Goal: Task Accomplishment & Management: Use online tool/utility

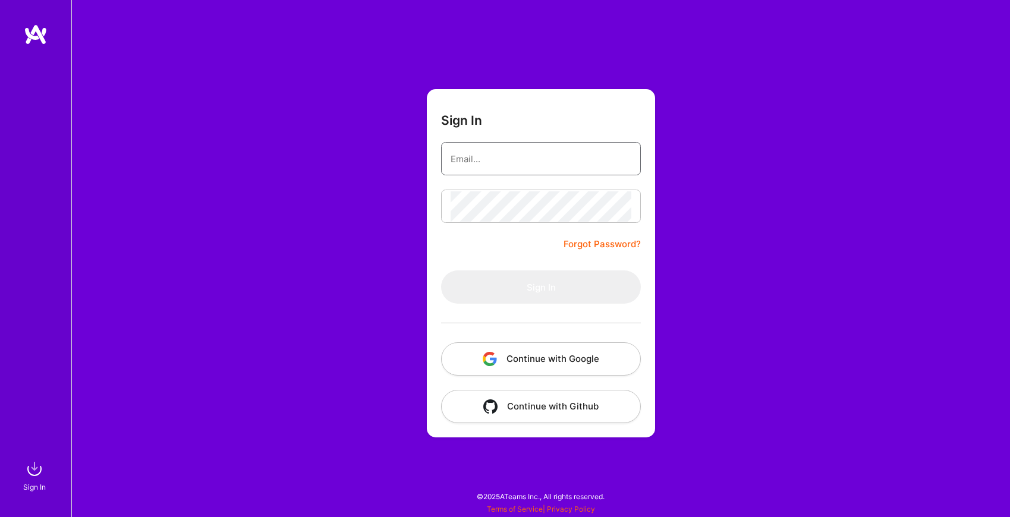
click at [581, 150] on input "email" at bounding box center [541, 159] width 181 height 30
type input "[EMAIL_ADDRESS][DOMAIN_NAME]"
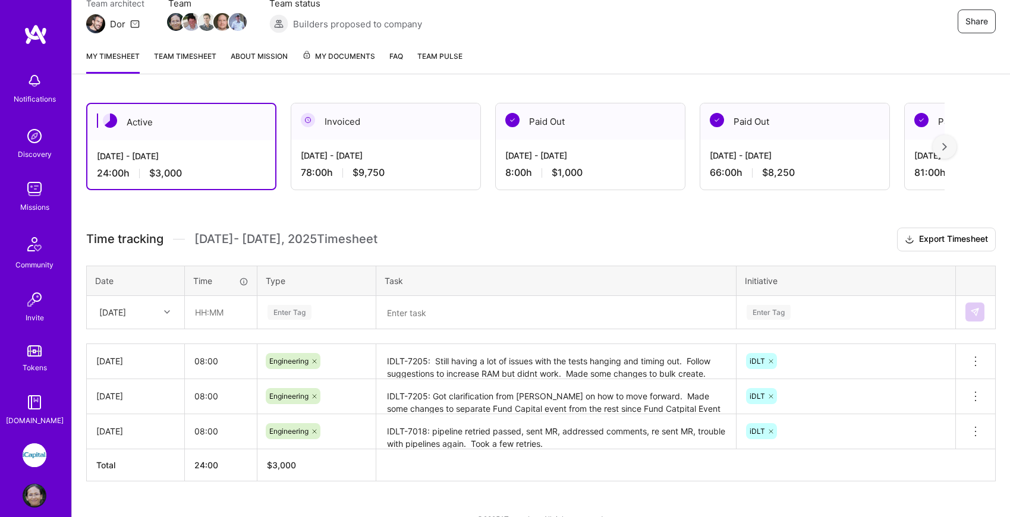
scroll to position [128, 0]
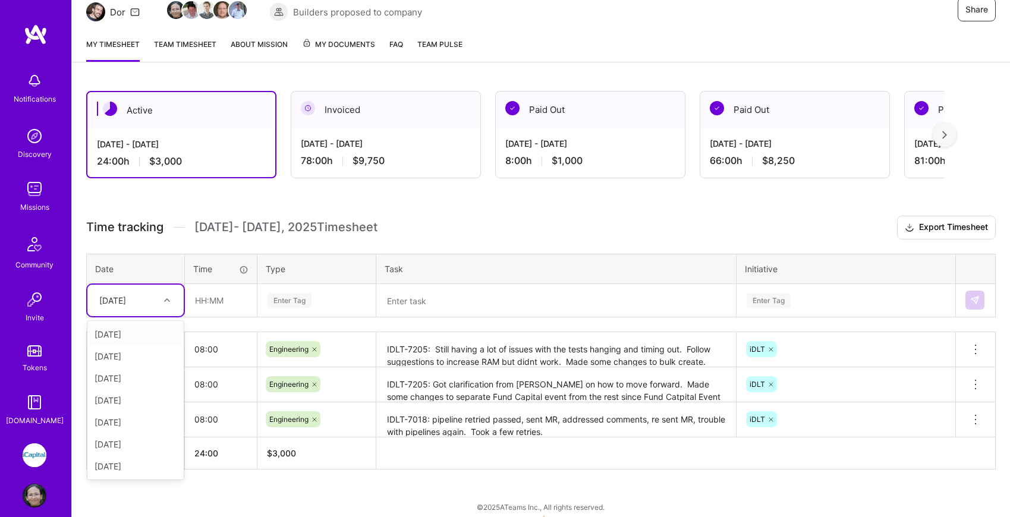
click at [161, 304] on div at bounding box center [168, 300] width 18 height 15
click at [136, 421] on div "[DATE]" at bounding box center [135, 422] width 96 height 22
click at [225, 299] on input "text" at bounding box center [221, 301] width 71 height 32
type input "08:00"
click at [282, 301] on div "Enter Tag" at bounding box center [290, 300] width 44 height 18
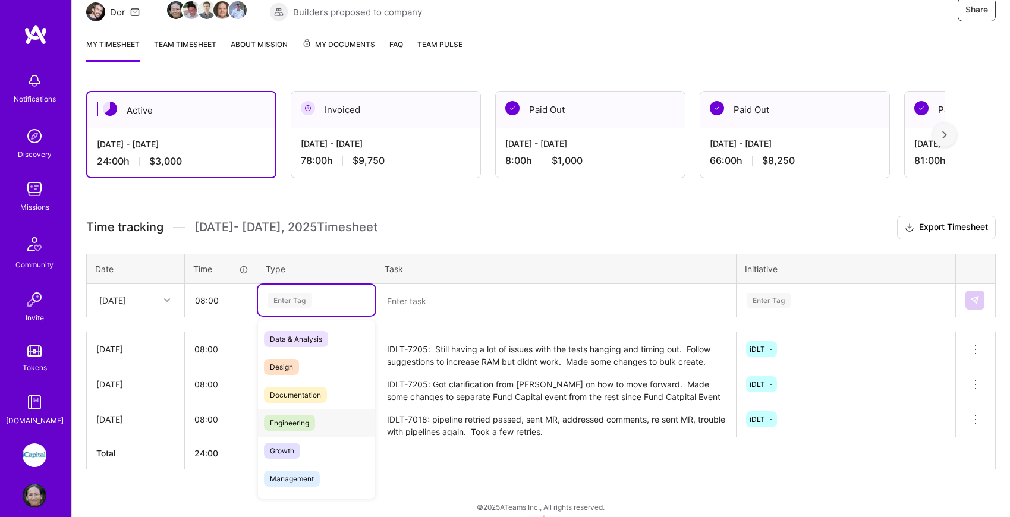
click at [296, 421] on span "Engineering" at bounding box center [289, 423] width 51 height 16
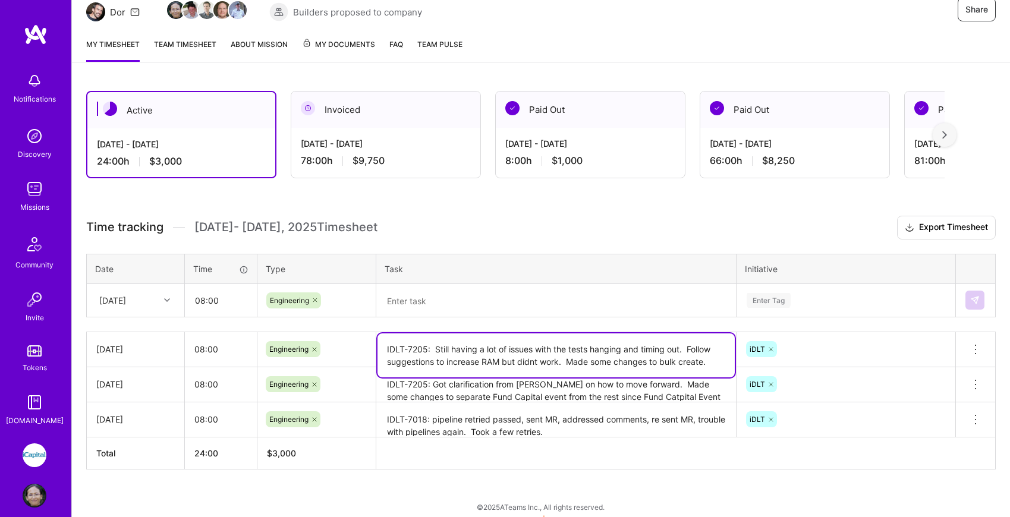
click at [469, 359] on textarea "IDLT-7205: Still having a lot of issues with the tests hanging and timing out. …" at bounding box center [556, 356] width 357 height 44
click at [453, 303] on textarea at bounding box center [556, 300] width 357 height 31
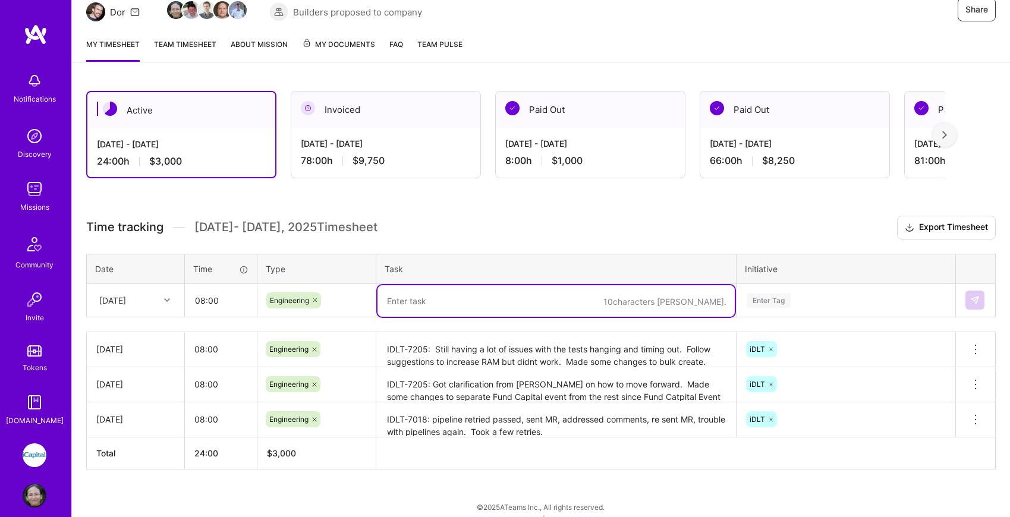
paste textarea "IDLT-7205: Still having a lot of issues with the tests hanging and timing out. …"
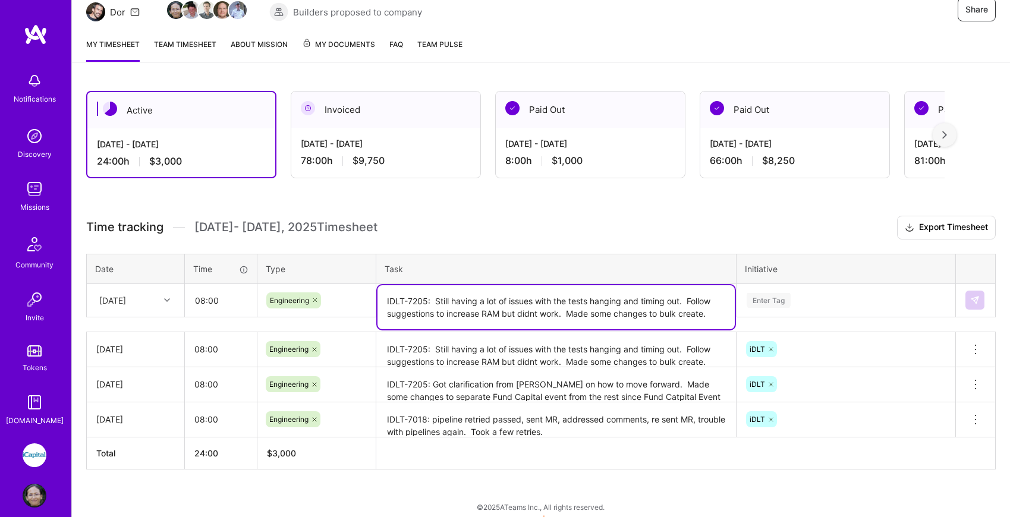
drag, startPoint x: 688, startPoint y: 299, endPoint x: 715, endPoint y: 310, distance: 28.5
click at [715, 310] on textarea "IDLT-7205: Still having a lot of issues with the tests hanging and timing out. …" at bounding box center [556, 307] width 357 height 44
type textarea "IDLT-7205: Still having a lot of issues with the tests hanging and timing out. …"
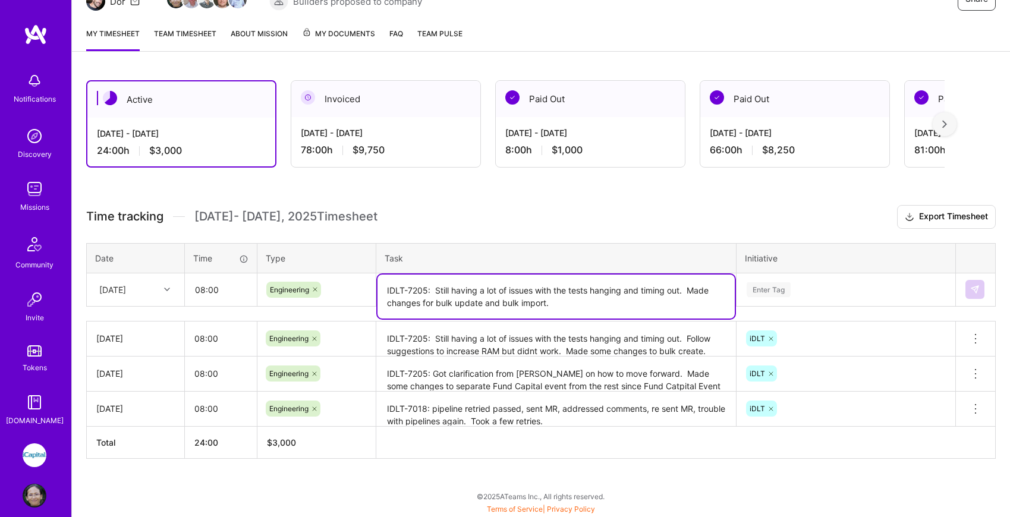
click at [897, 304] on div "Enter Tag" at bounding box center [846, 289] width 218 height 31
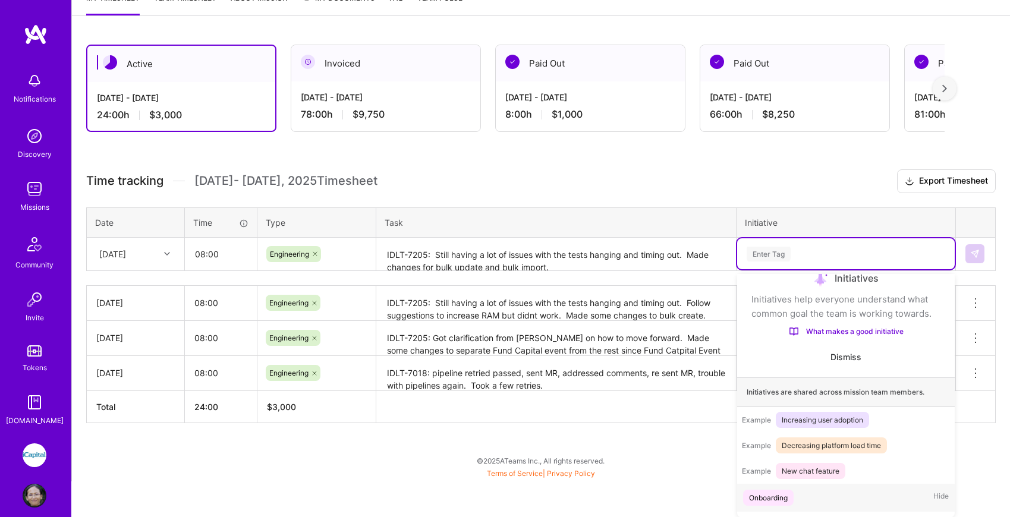
scroll to position [125, 0]
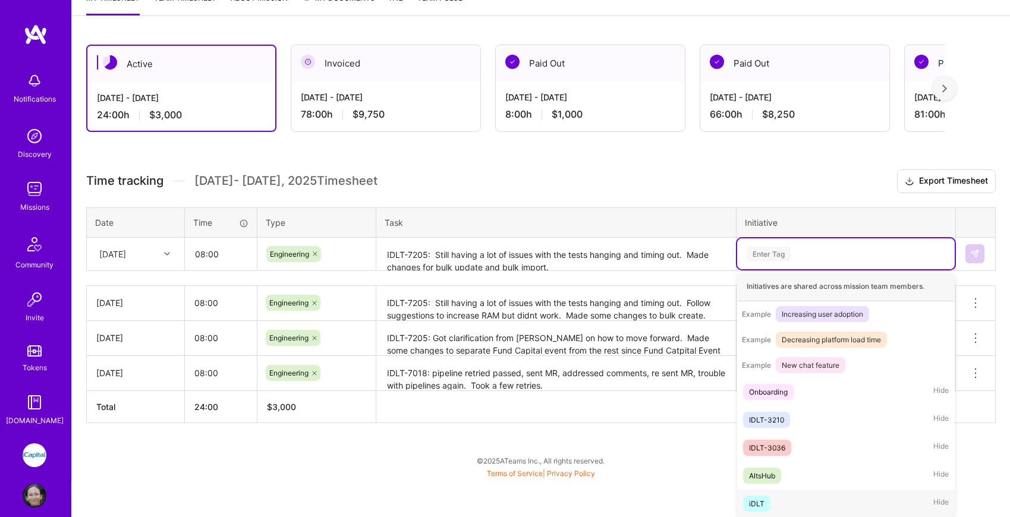
click at [789, 501] on div "iDLT Hide" at bounding box center [846, 504] width 218 height 28
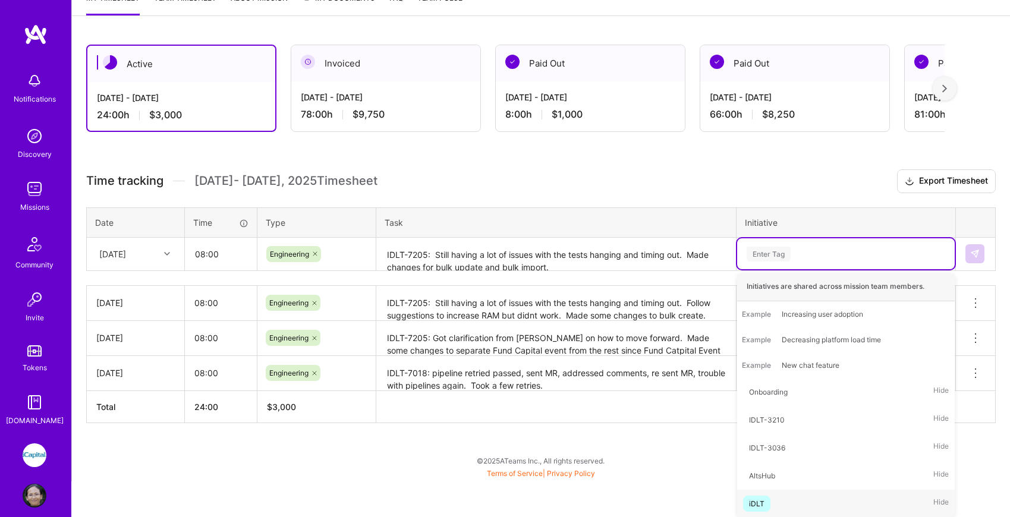
scroll to position [138, 0]
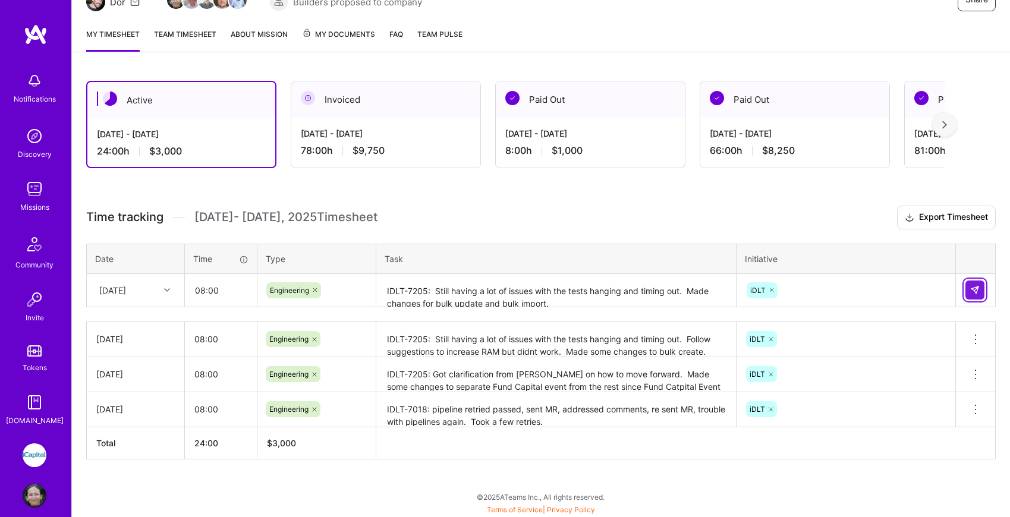
click at [976, 285] on img at bounding box center [975, 290] width 10 height 10
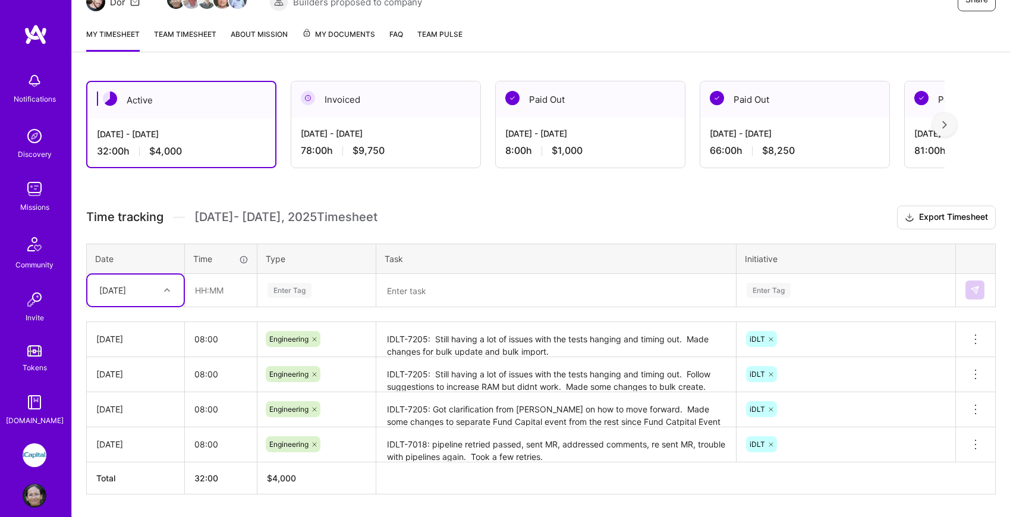
click at [126, 288] on div "[DATE]" at bounding box center [112, 290] width 27 height 12
click at [139, 452] on div "[DATE]" at bounding box center [135, 456] width 96 height 22
click at [217, 294] on input "text" at bounding box center [221, 291] width 71 height 32
type input "08:00"
click at [305, 290] on div "Enter Tag" at bounding box center [290, 290] width 44 height 18
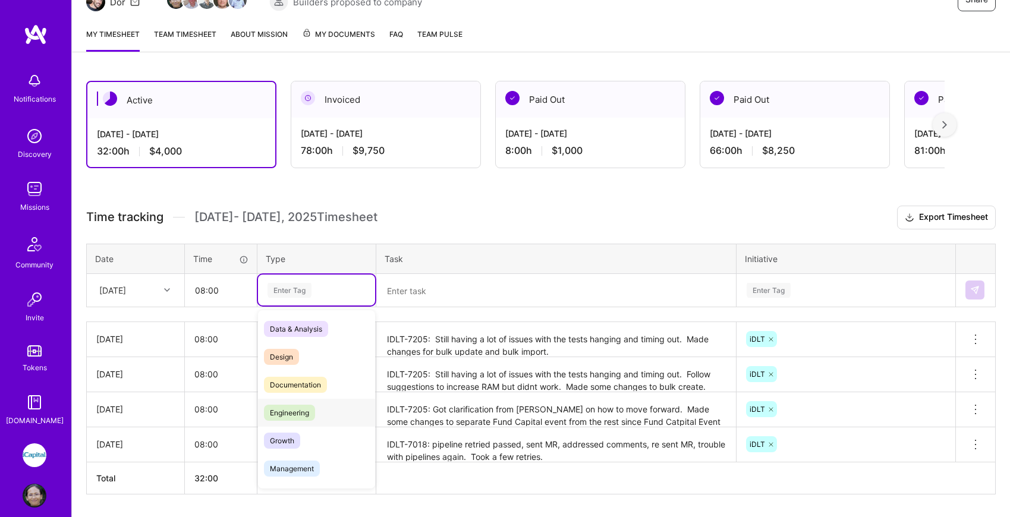
click at [314, 412] on span "Engineering" at bounding box center [289, 413] width 51 height 16
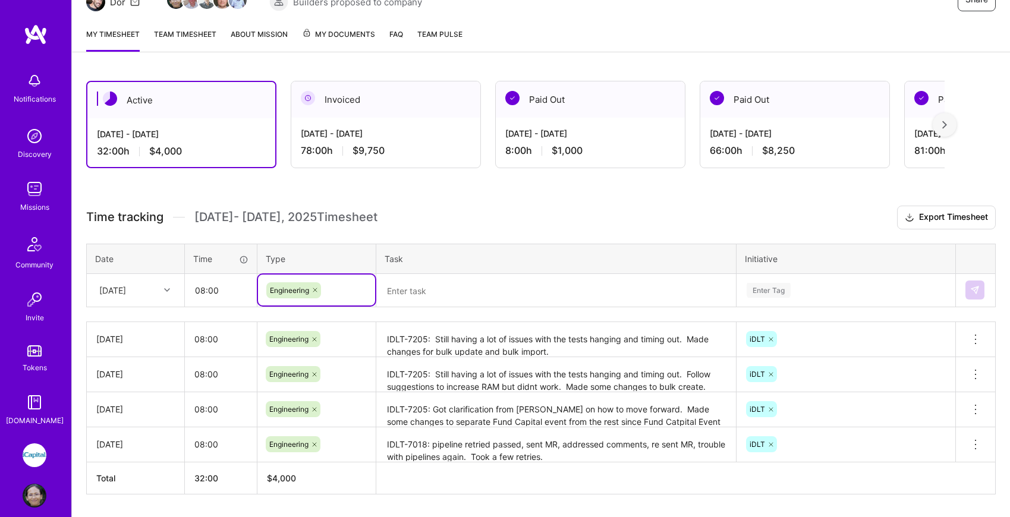
click at [441, 286] on textarea at bounding box center [556, 291] width 357 height 32
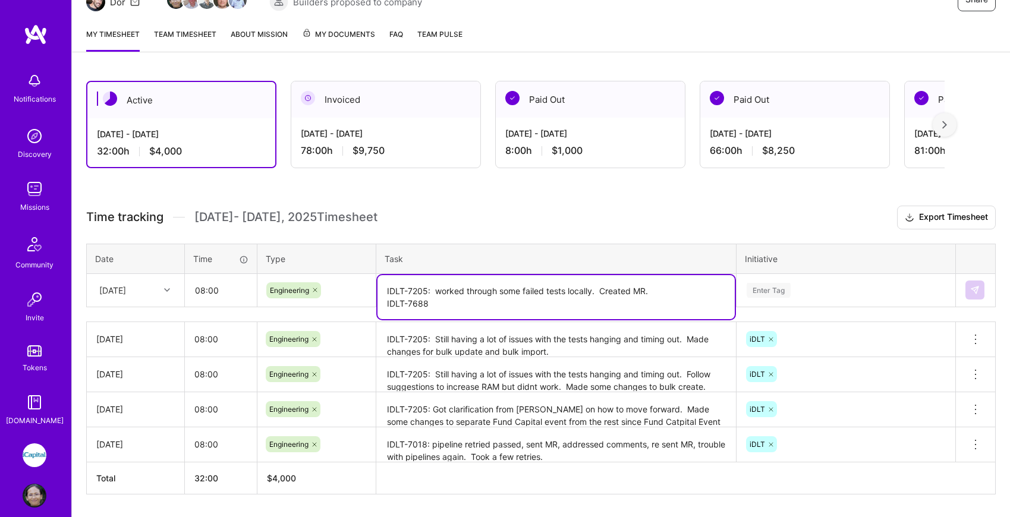
type textarea "IDLT-7205: worked through some failed tests locally. Created MR. IDLT-7688"
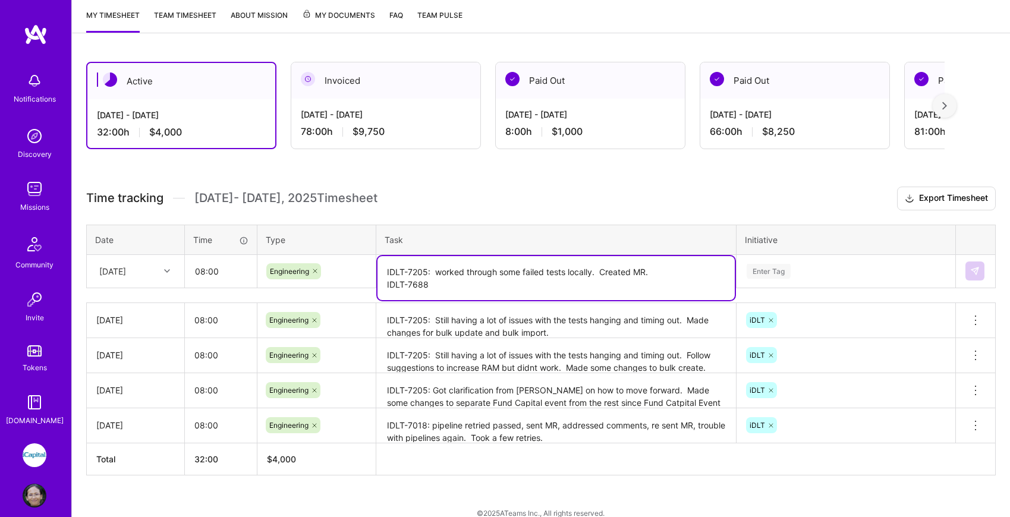
scroll to position [174, 0]
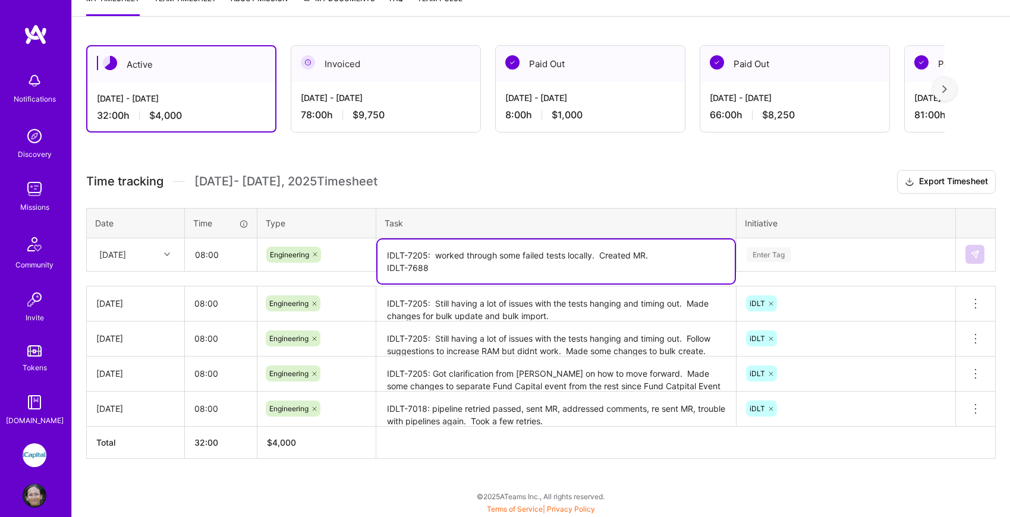
click at [839, 270] on div "Enter Tag" at bounding box center [846, 254] width 218 height 31
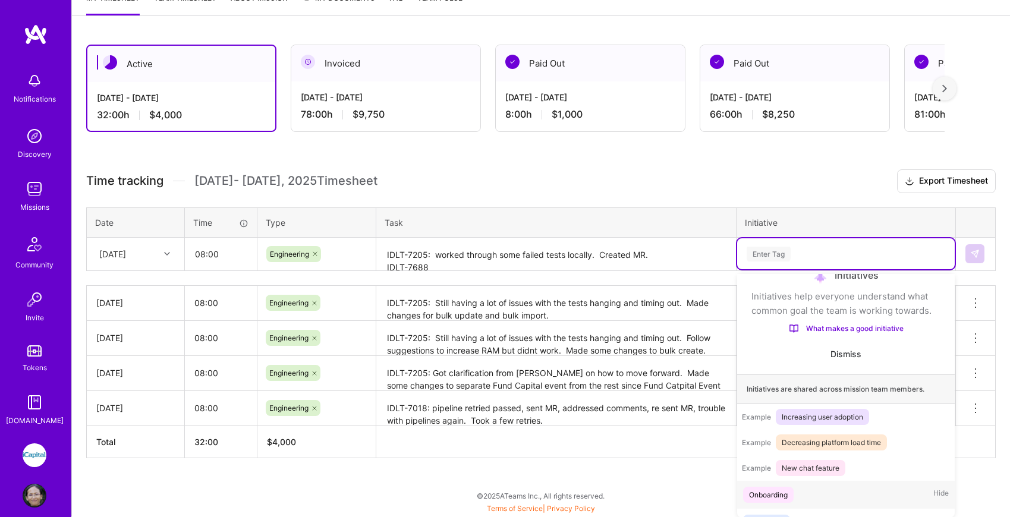
scroll to position [125, 0]
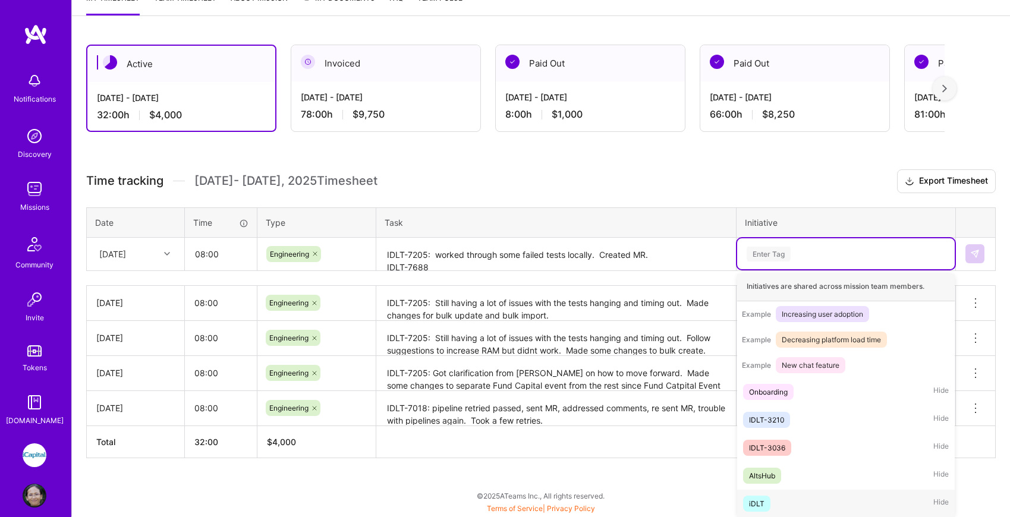
click at [794, 499] on div "iDLT Hide" at bounding box center [846, 504] width 218 height 28
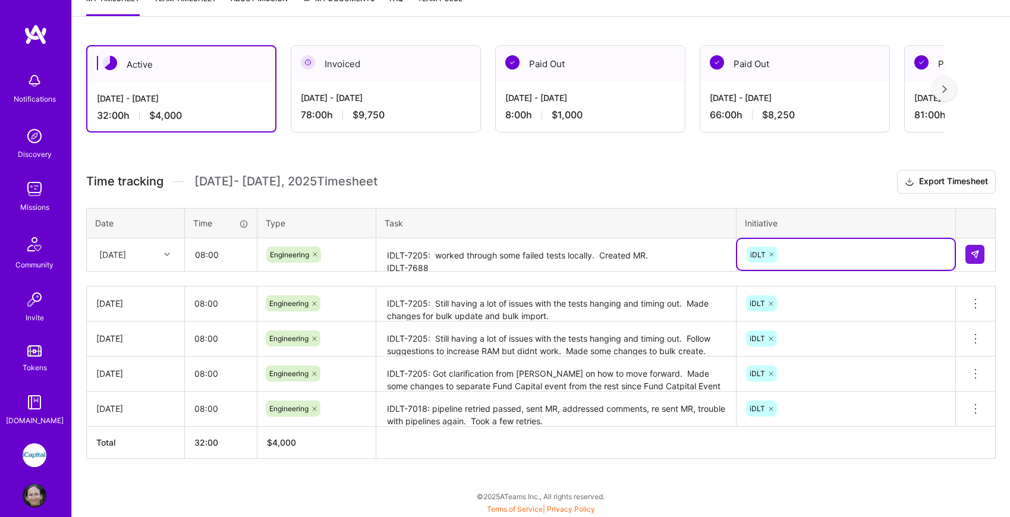
scroll to position [173, 0]
click at [976, 256] on img at bounding box center [975, 255] width 10 height 10
